Goal: Task Accomplishment & Management: Complete application form

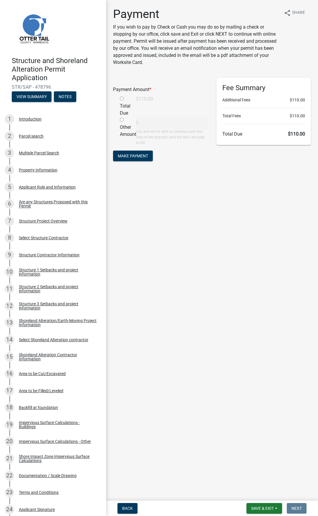
click at [122, 98] on input "radio" at bounding box center [122, 99] width 4 height 4
radio input "true"
type input "110"
click at [141, 157] on span "Make Payment" at bounding box center [133, 155] width 30 height 5
